Goal: Task Accomplishment & Management: Manage account settings

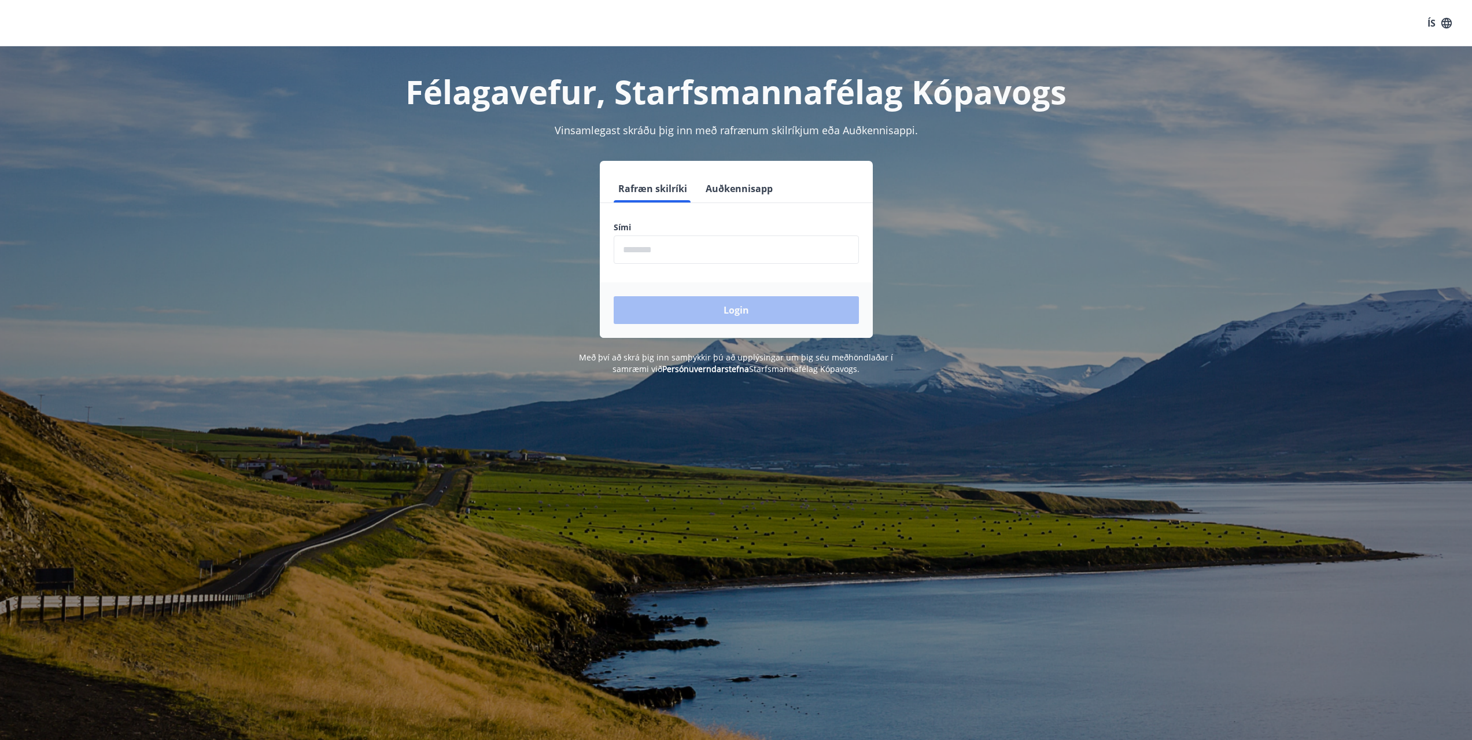
click at [664, 248] on input "phone" at bounding box center [736, 249] width 245 height 28
type input "********"
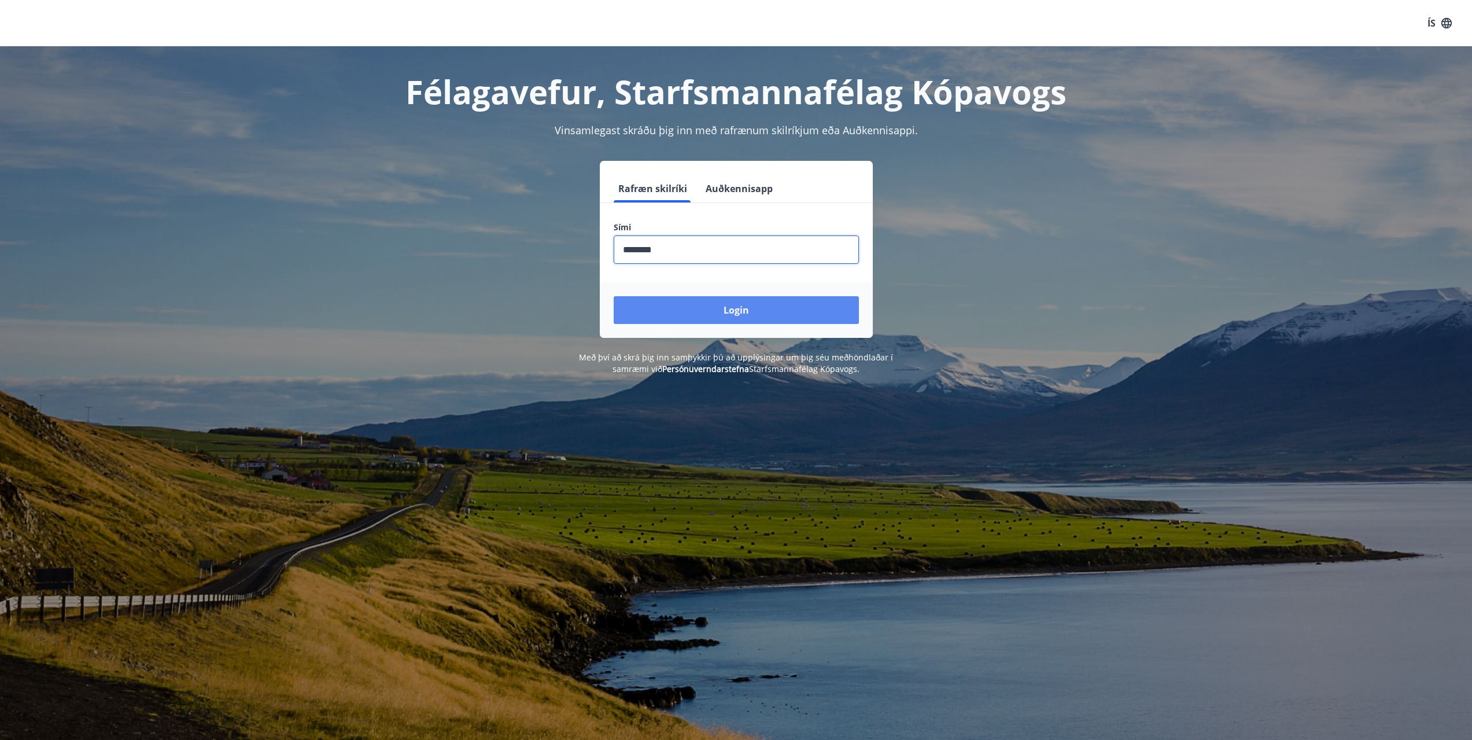
click at [760, 316] on button "Login" at bounding box center [736, 310] width 245 height 28
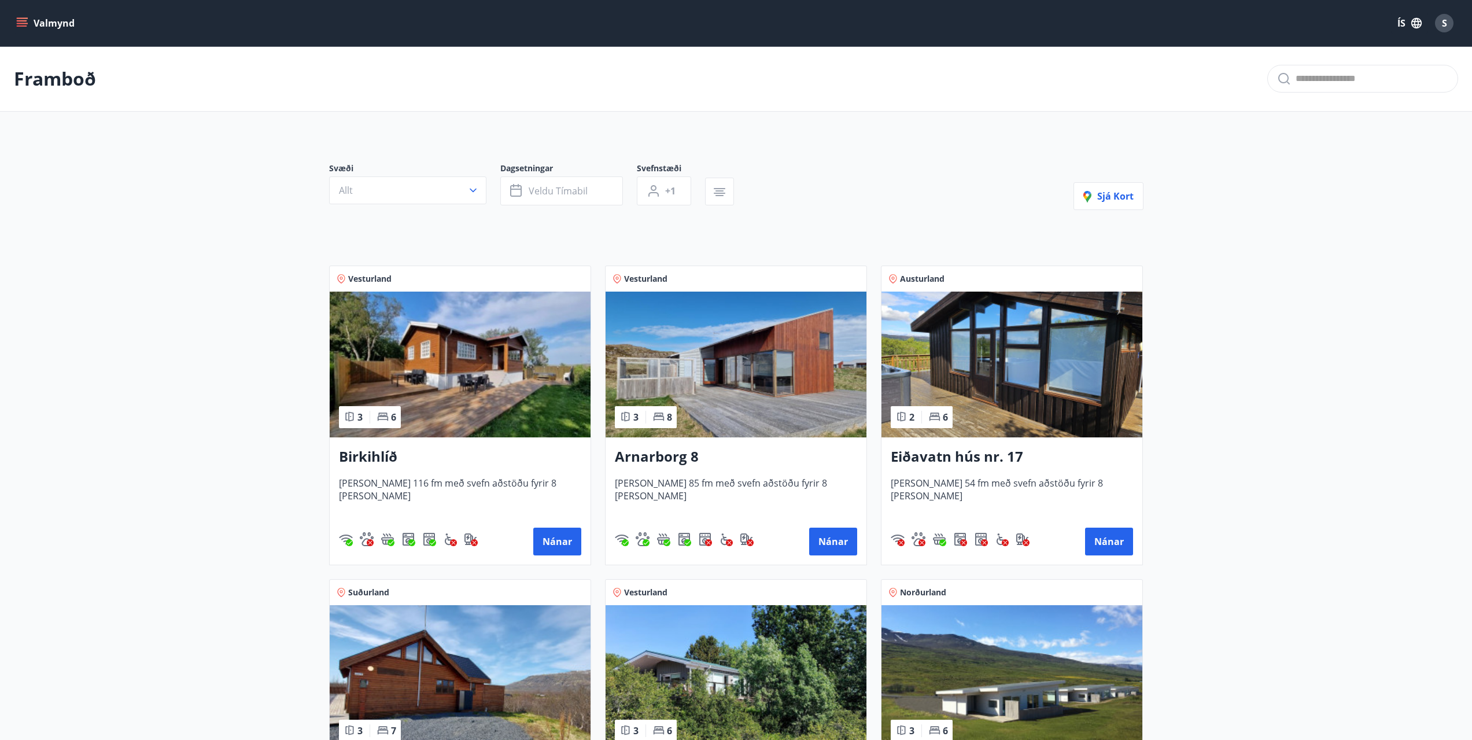
click at [45, 21] on button "Valmynd" at bounding box center [46, 23] width 65 height 21
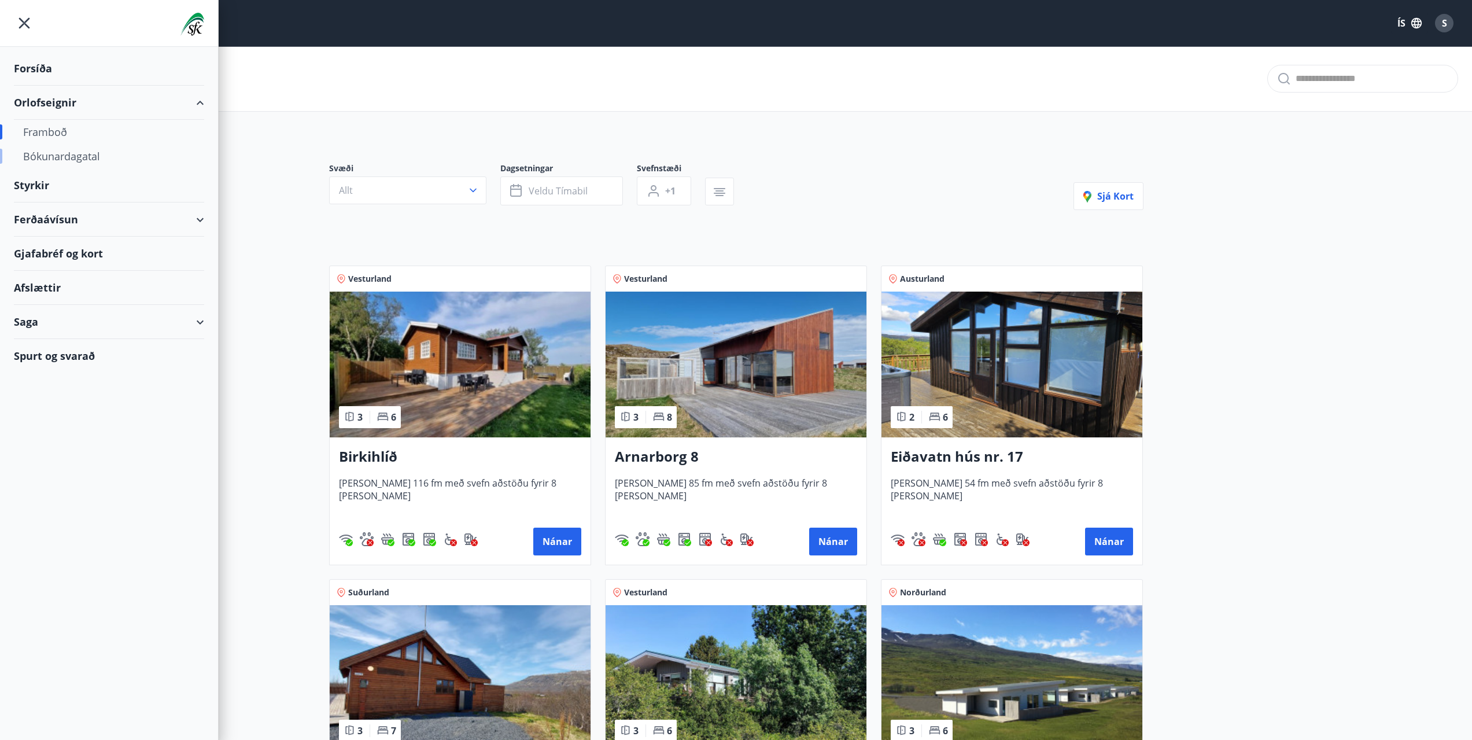
click at [47, 158] on div "Bókunardagatal" at bounding box center [109, 156] width 172 height 24
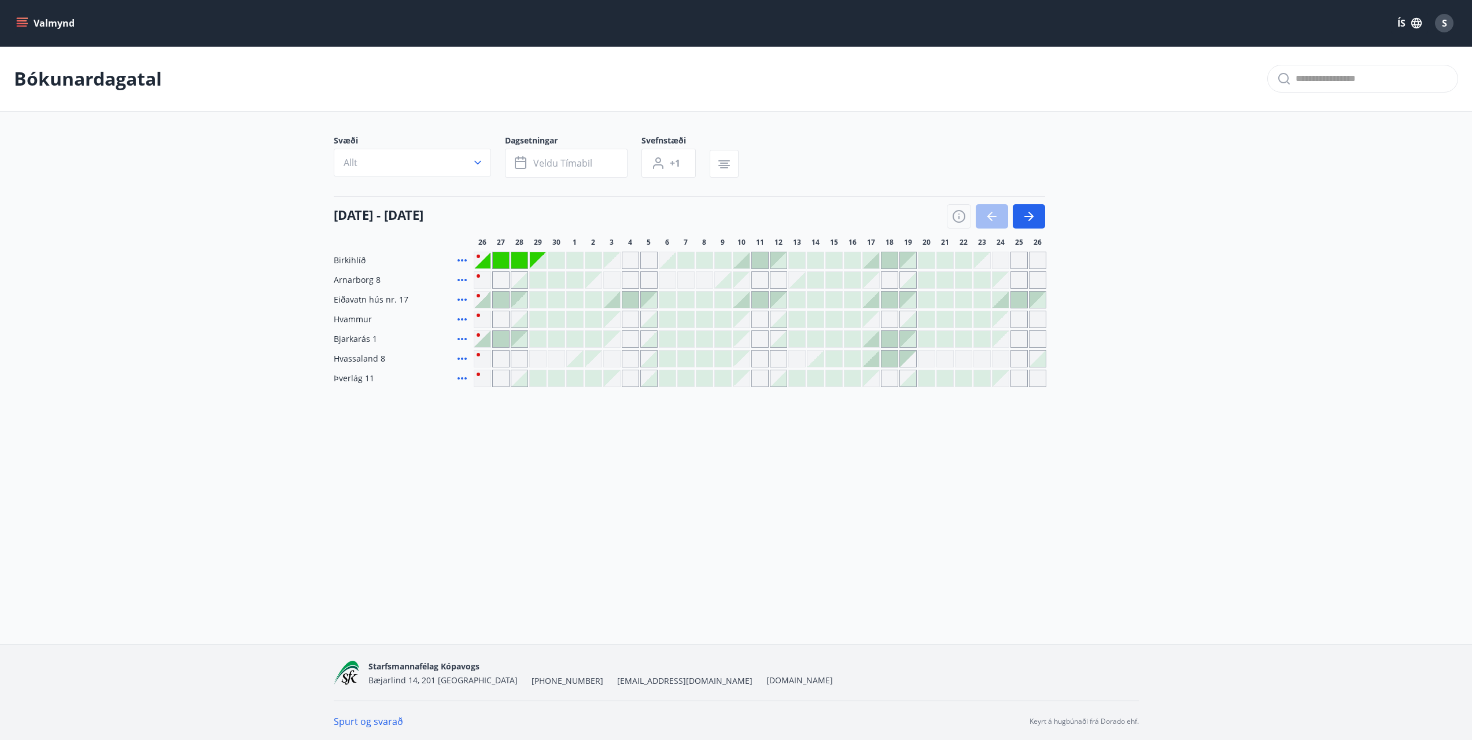
click at [20, 24] on icon "menu" at bounding box center [22, 23] width 12 height 12
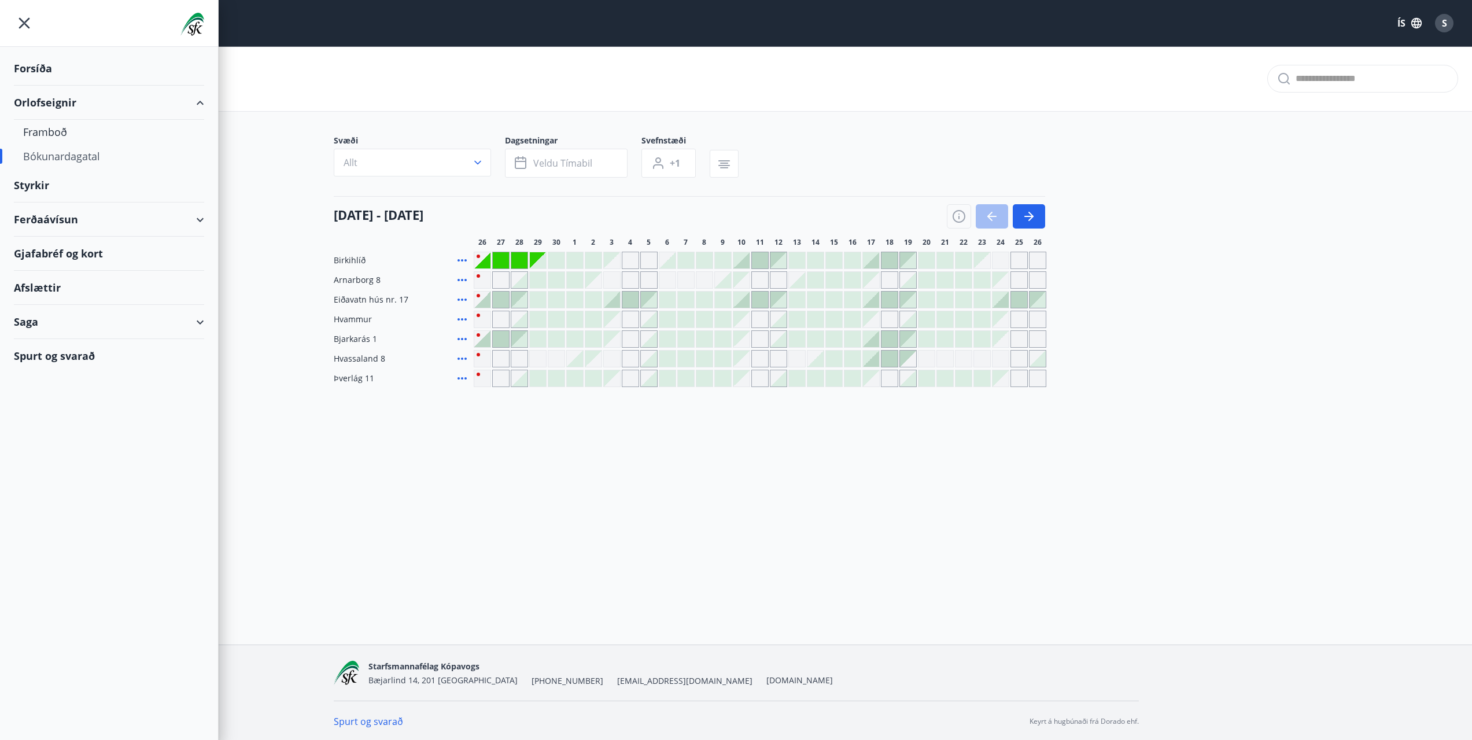
click at [340, 75] on div "Bókunardagatal" at bounding box center [736, 78] width 1472 height 65
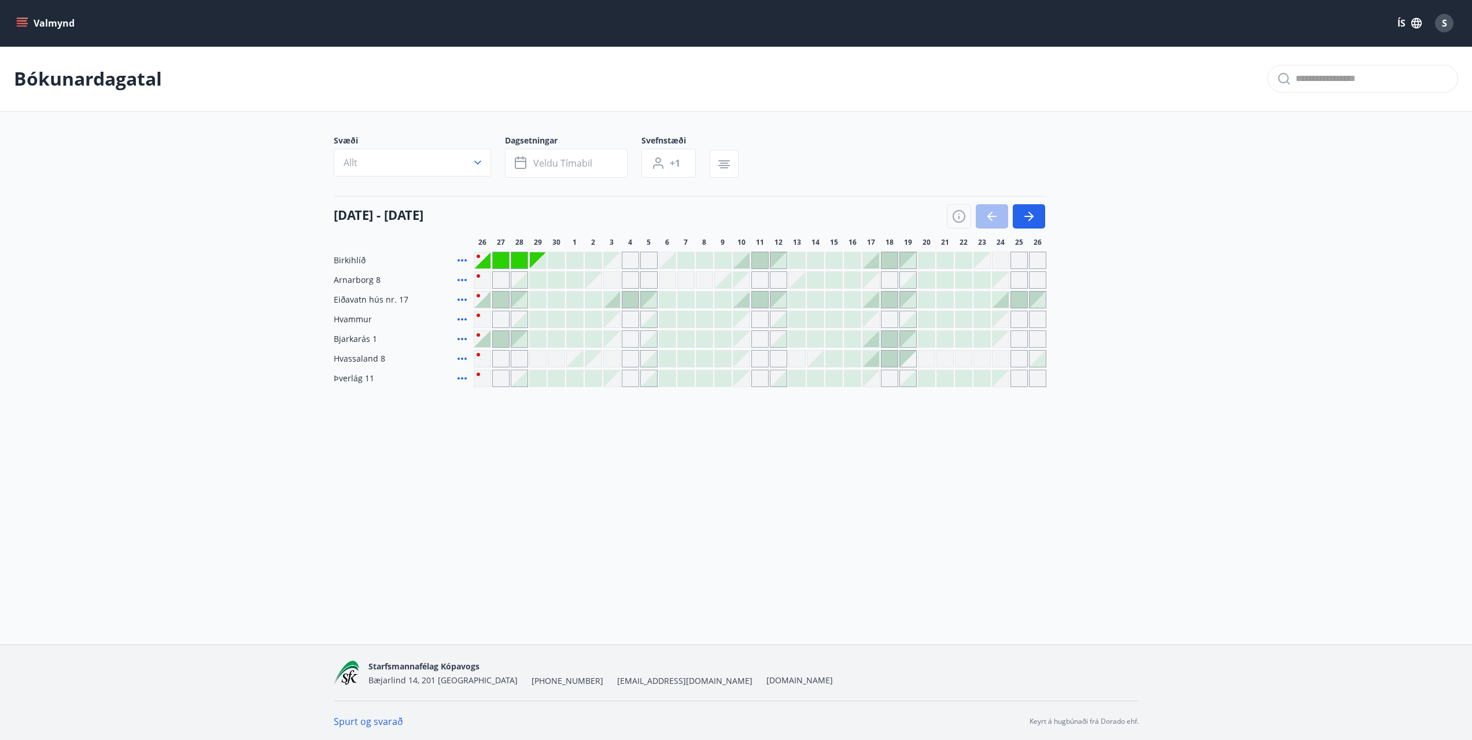
click at [21, 23] on icon "menu" at bounding box center [22, 23] width 12 height 12
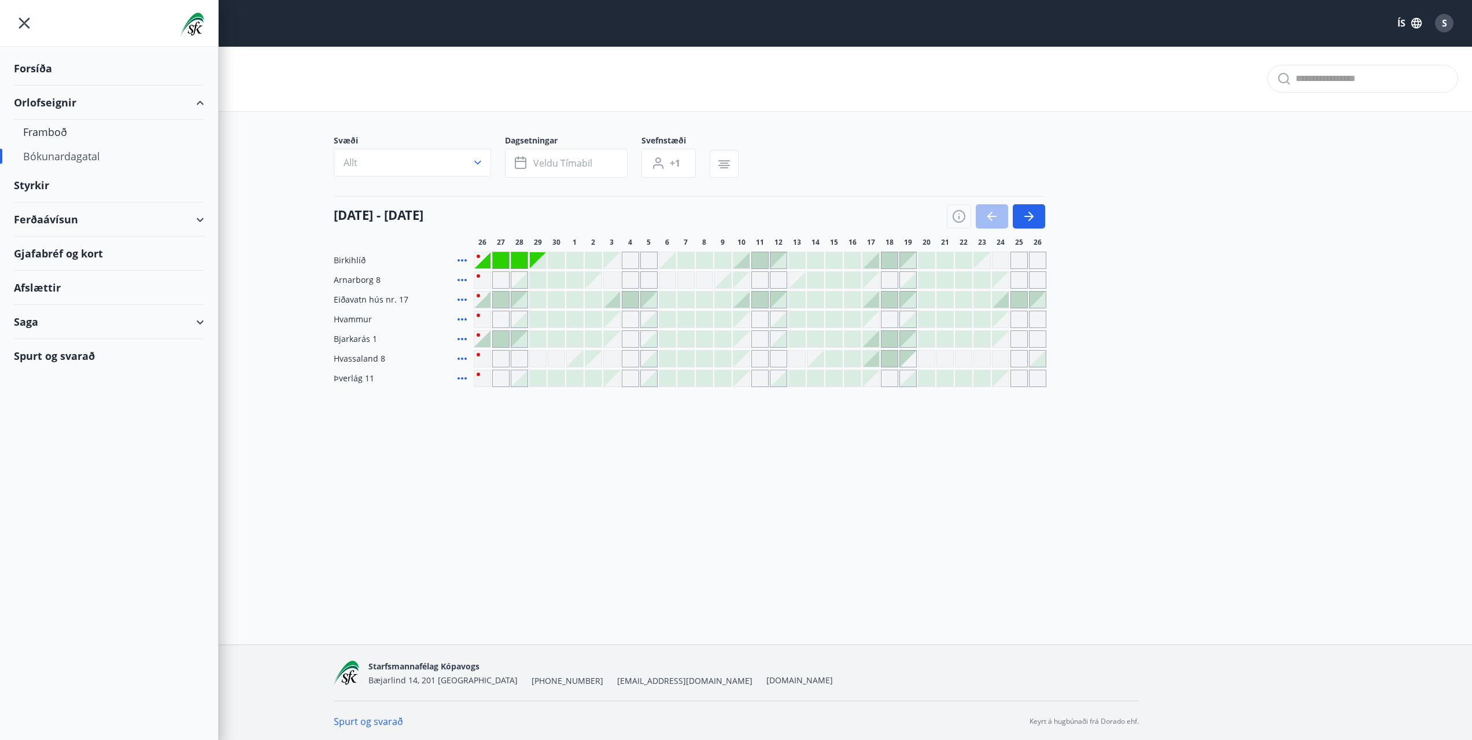
click at [200, 320] on div "Saga" at bounding box center [109, 322] width 190 height 34
click at [67, 378] on div "Bókanir" at bounding box center [109, 375] width 172 height 24
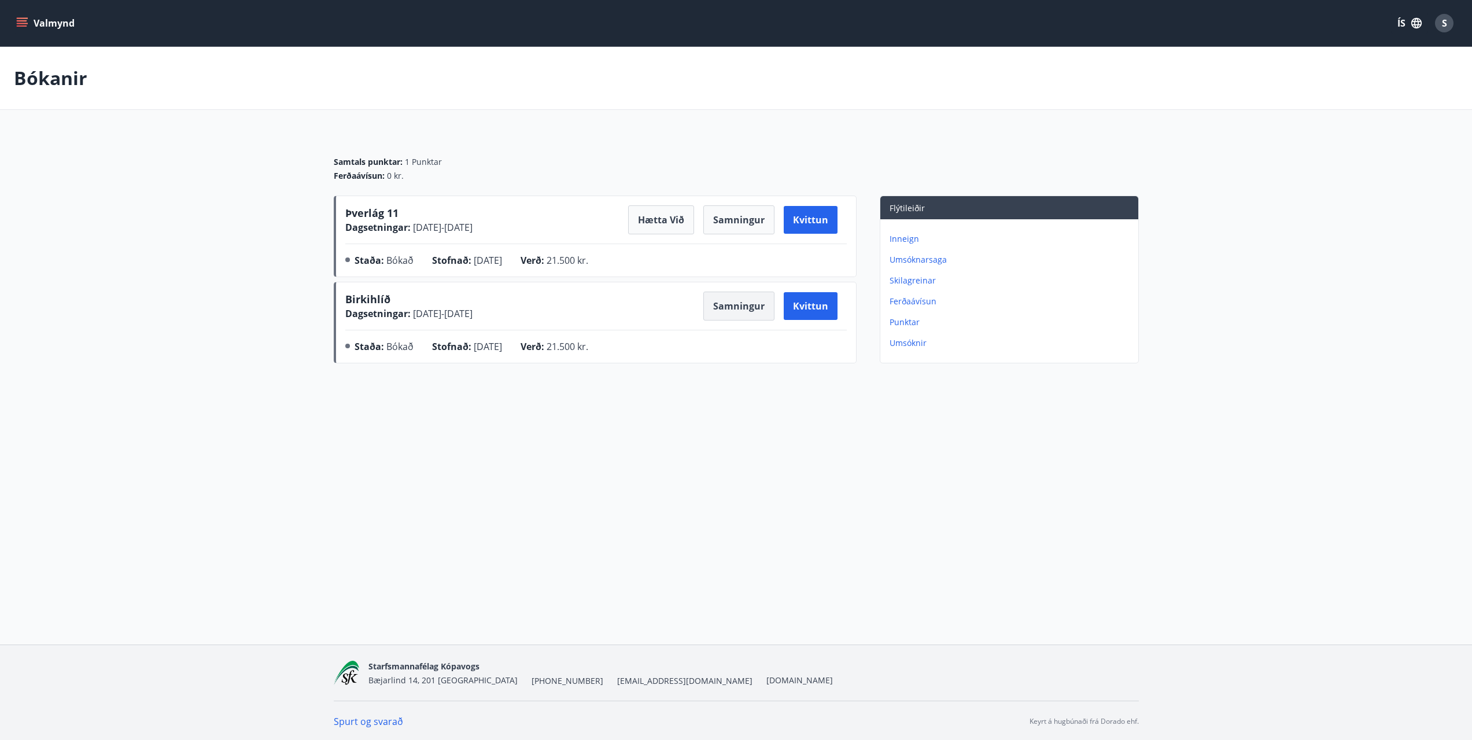
click at [732, 304] on button "Samningur" at bounding box center [739, 306] width 71 height 29
click at [826, 310] on button "Kvittun" at bounding box center [811, 306] width 54 height 28
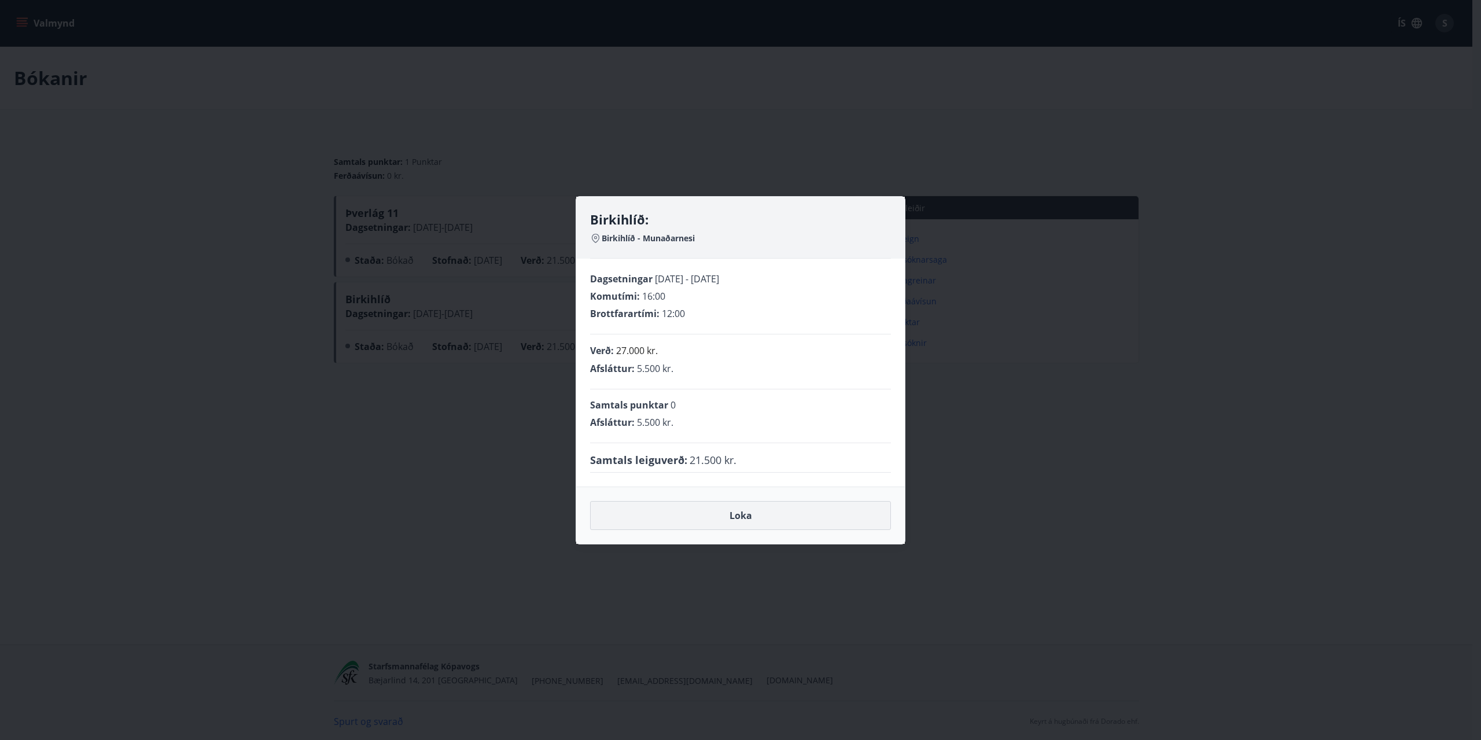
click at [765, 515] on button "Loka" at bounding box center [740, 515] width 301 height 29
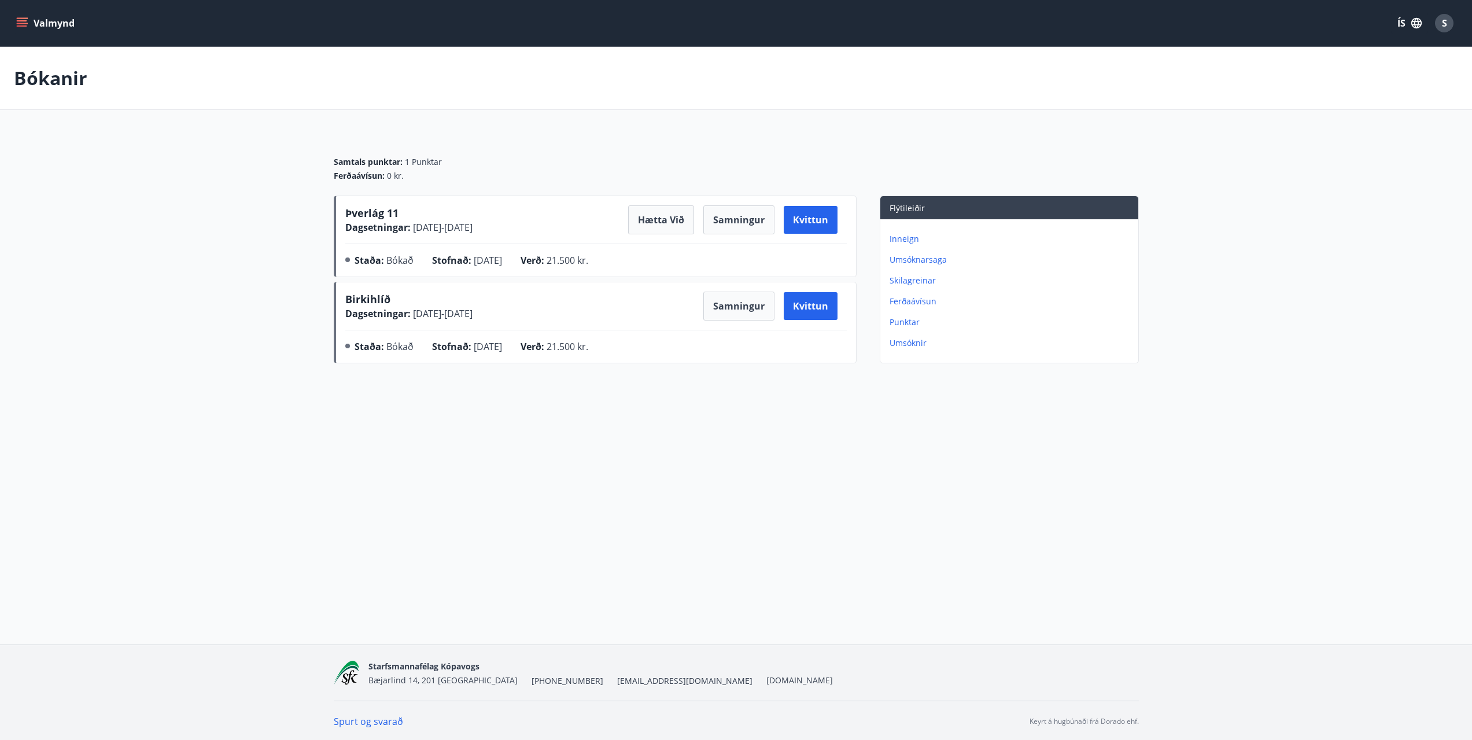
click at [371, 212] on span "Þverlág 11" at bounding box center [371, 213] width 53 height 14
click at [375, 299] on span "Birkihlíð" at bounding box center [367, 299] width 45 height 14
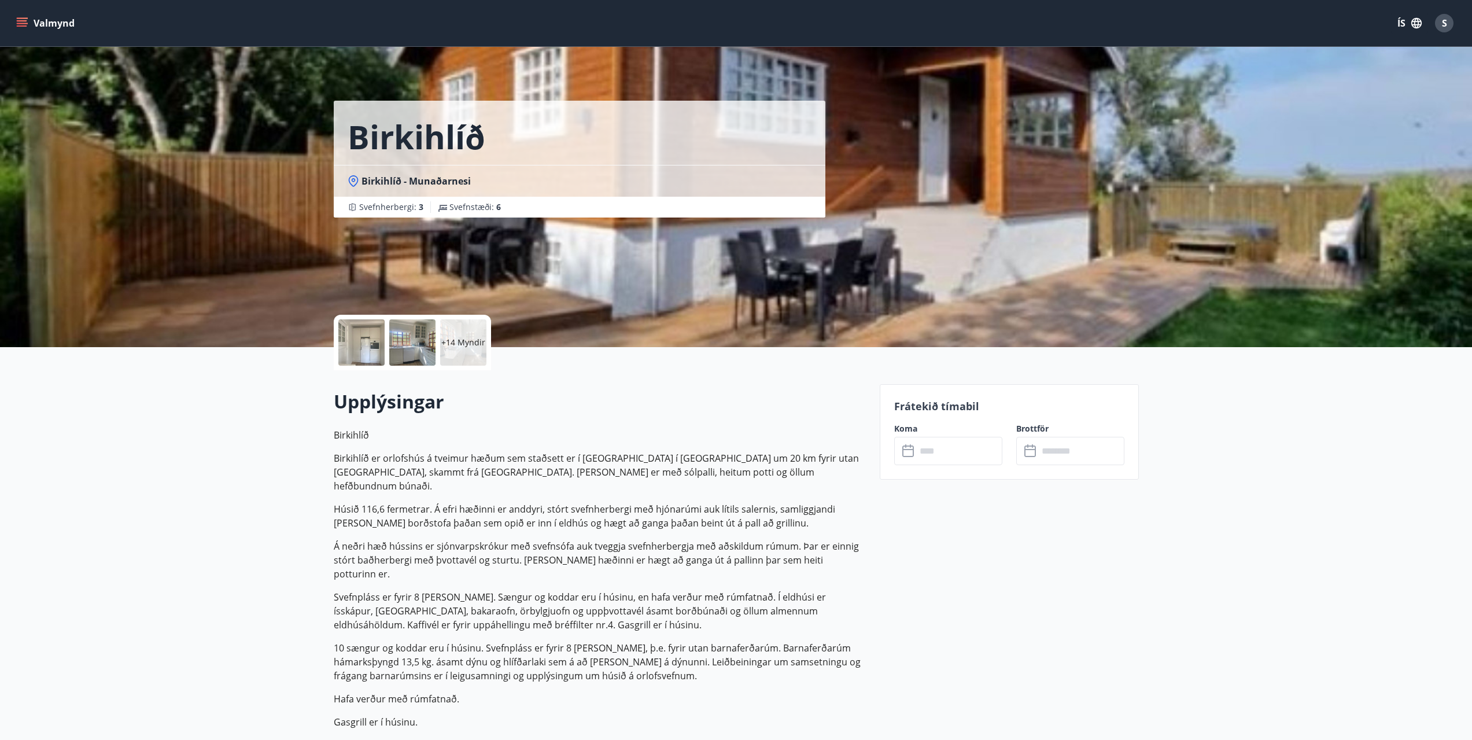
scroll to position [231, 0]
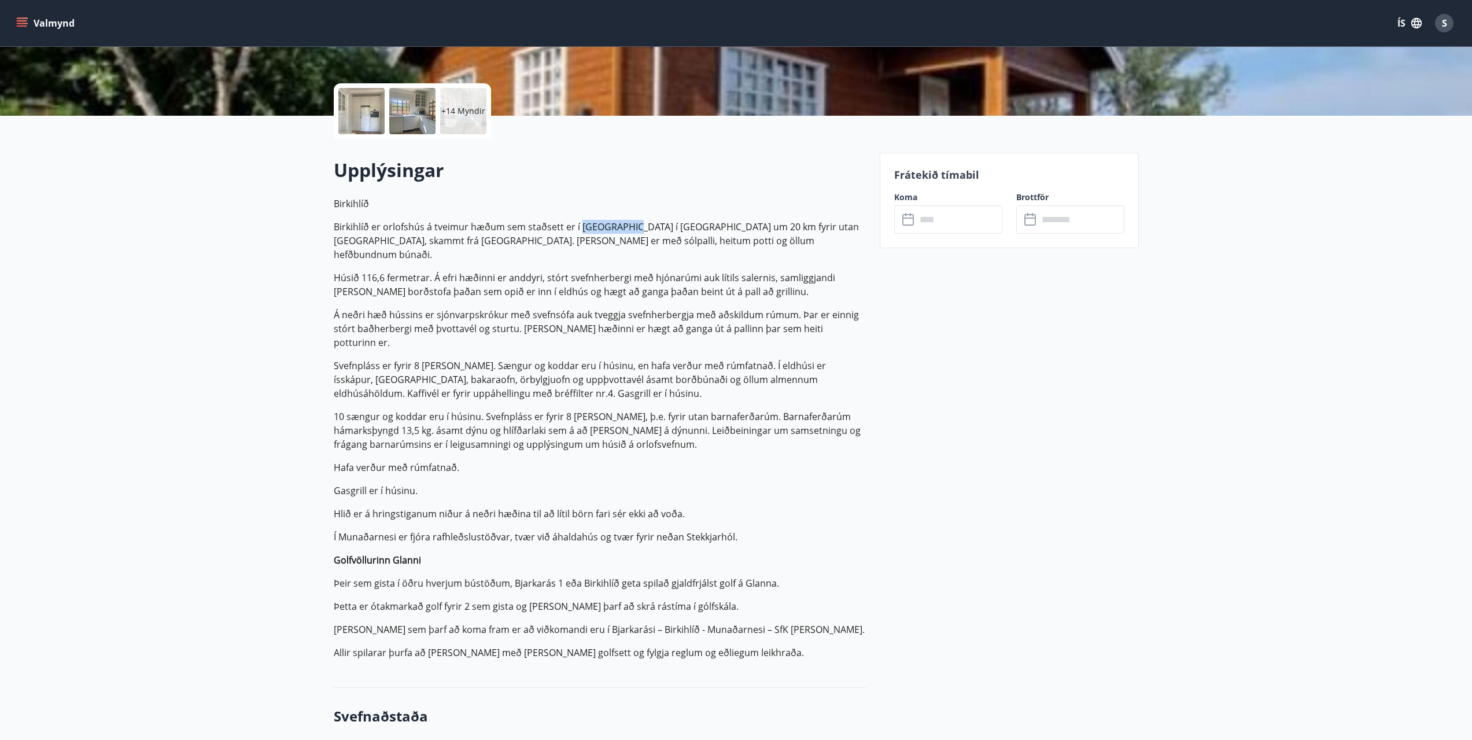
drag, startPoint x: 580, startPoint y: 225, endPoint x: 635, endPoint y: 224, distance: 54.4
click at [635, 224] on p "Birkihlíð er orlofshús á tveimur hæðum sem staðsett er í [GEOGRAPHIC_DATA] í [G…" at bounding box center [600, 241] width 532 height 42
